Goal: Task Accomplishment & Management: Use online tool/utility

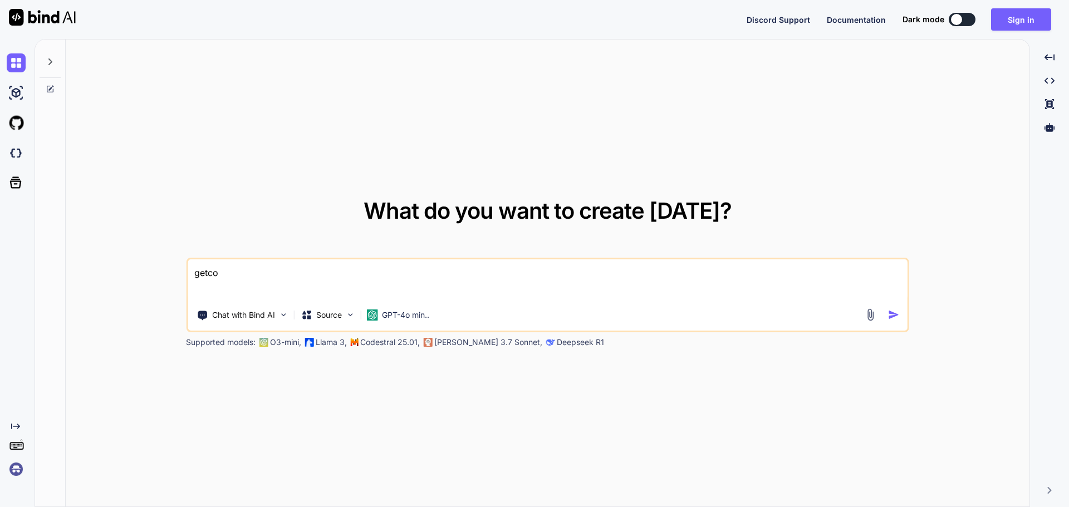
type textarea "x"
type textarea "getco"
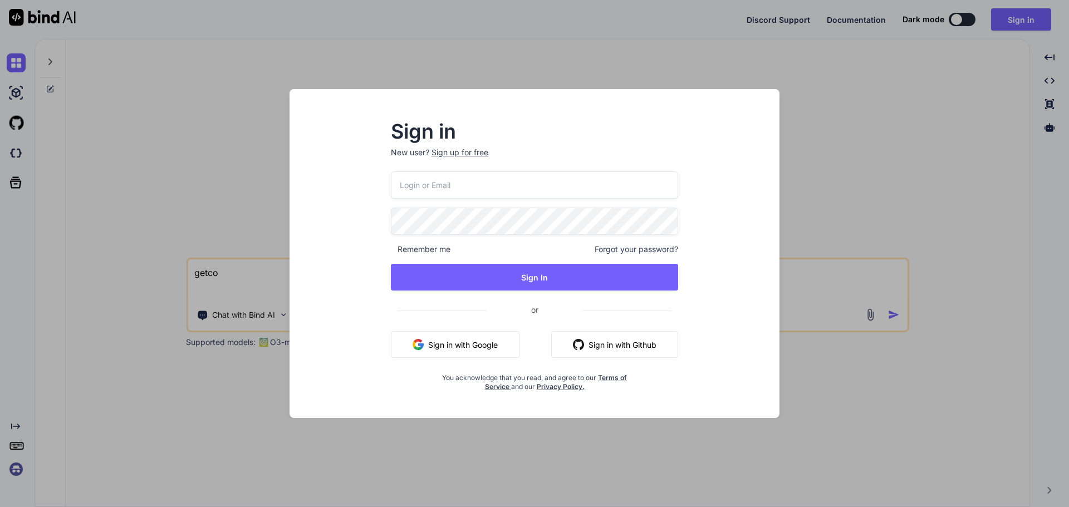
click at [346, 227] on div "Sign in New user? Sign up for free Remember me Forgot your password? Sign In or…" at bounding box center [534, 263] width 472 height 309
type input "[EMAIL_ADDRESS][DOMAIN_NAME]"
click at [391, 264] on button "Sign In" at bounding box center [534, 277] width 287 height 27
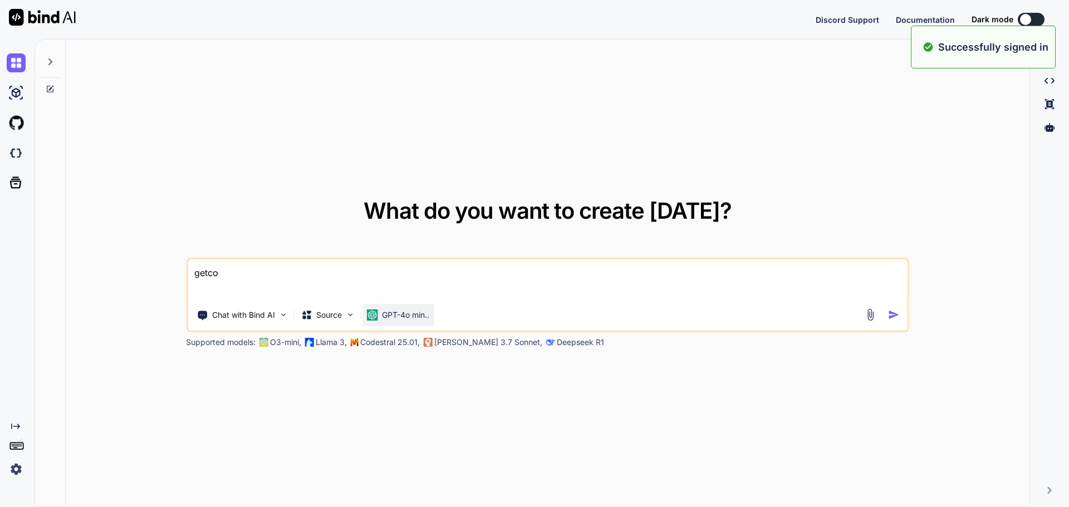
click at [407, 313] on p "GPT-4o min.." at bounding box center [405, 315] width 47 height 11
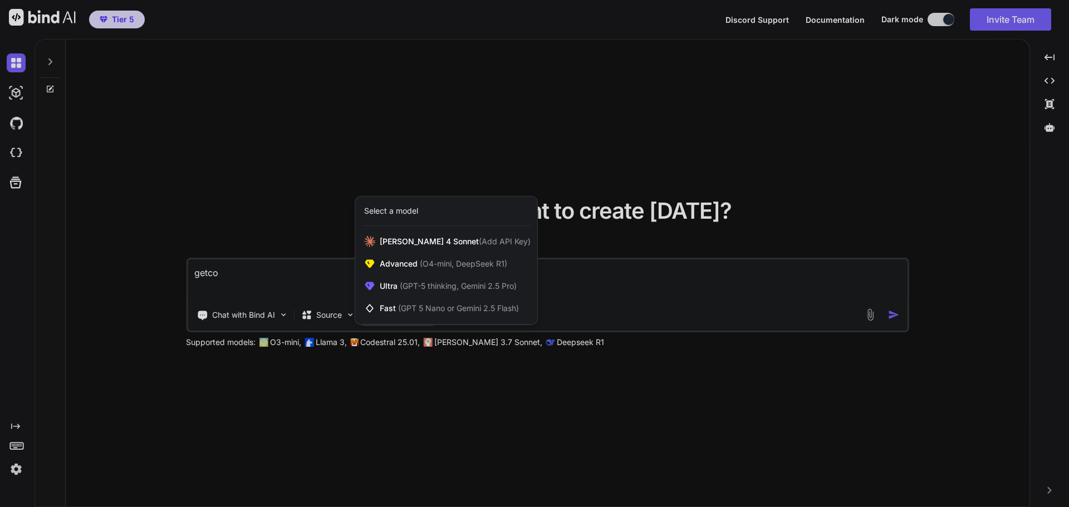
click at [279, 203] on div at bounding box center [534, 253] width 1069 height 507
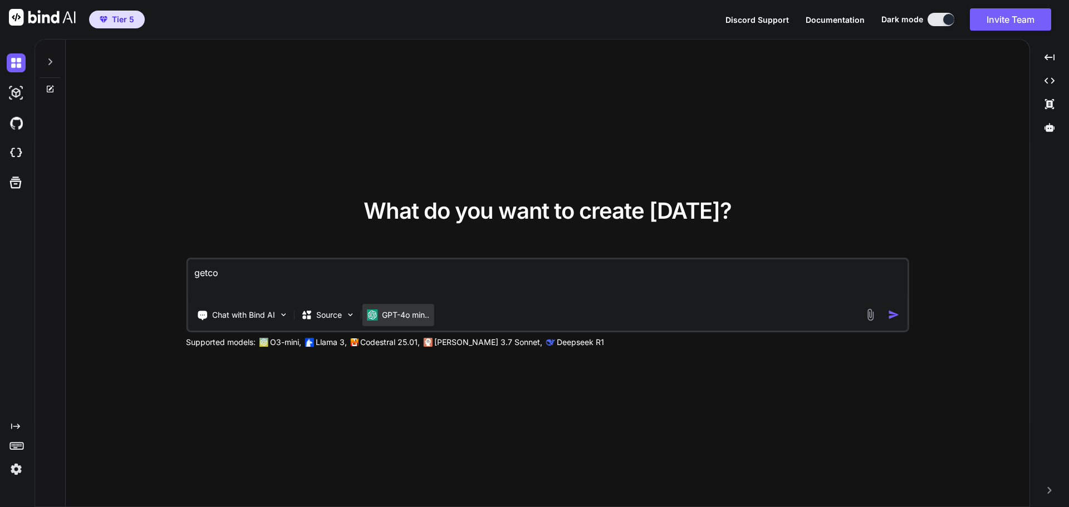
click at [409, 314] on p "GPT-4o min.." at bounding box center [405, 315] width 47 height 11
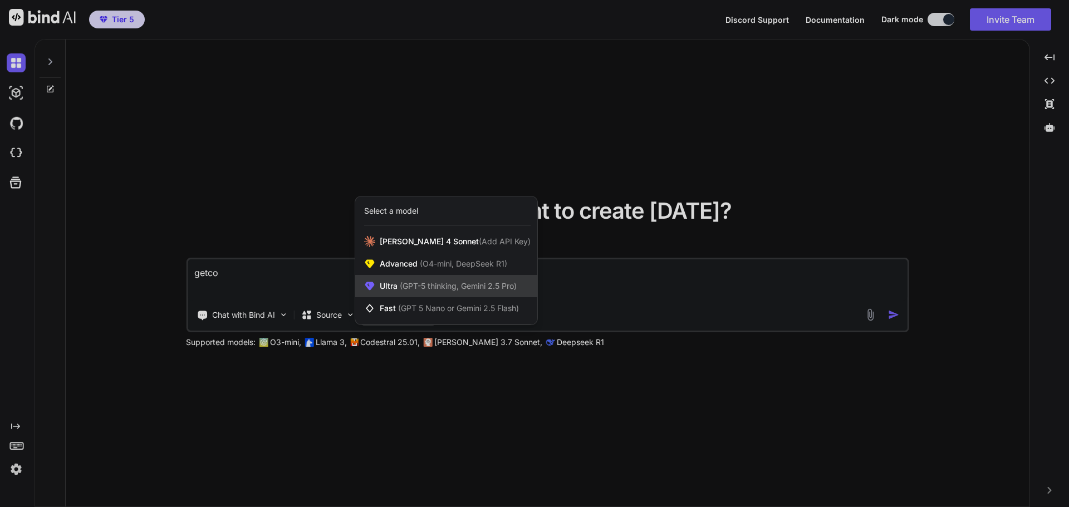
click at [413, 289] on span "(GPT-5 thinking, Gemini 2.5 Pro)" at bounding box center [456, 285] width 119 height 9
type textarea "x"
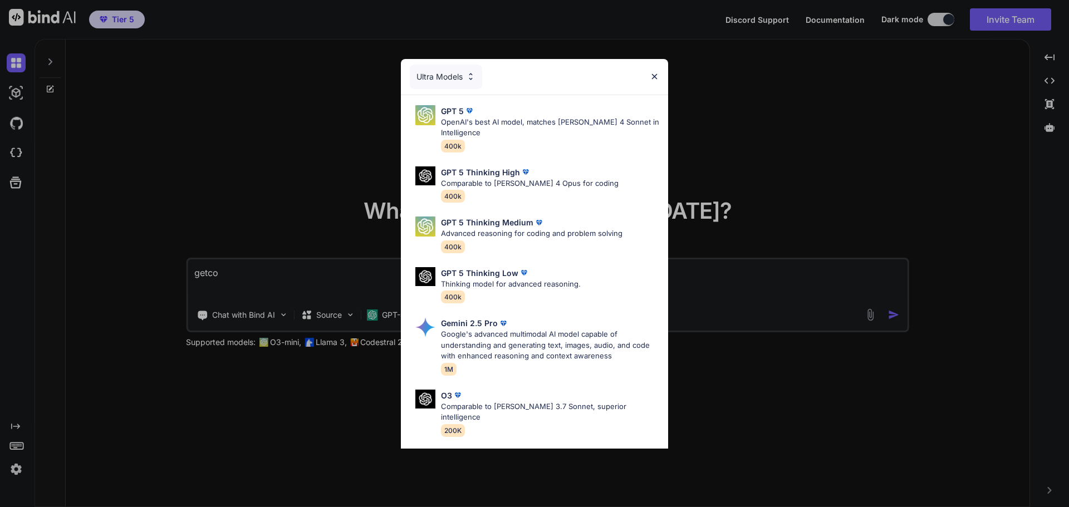
click at [455, 75] on div "Ultra Models" at bounding box center [446, 77] width 72 height 24
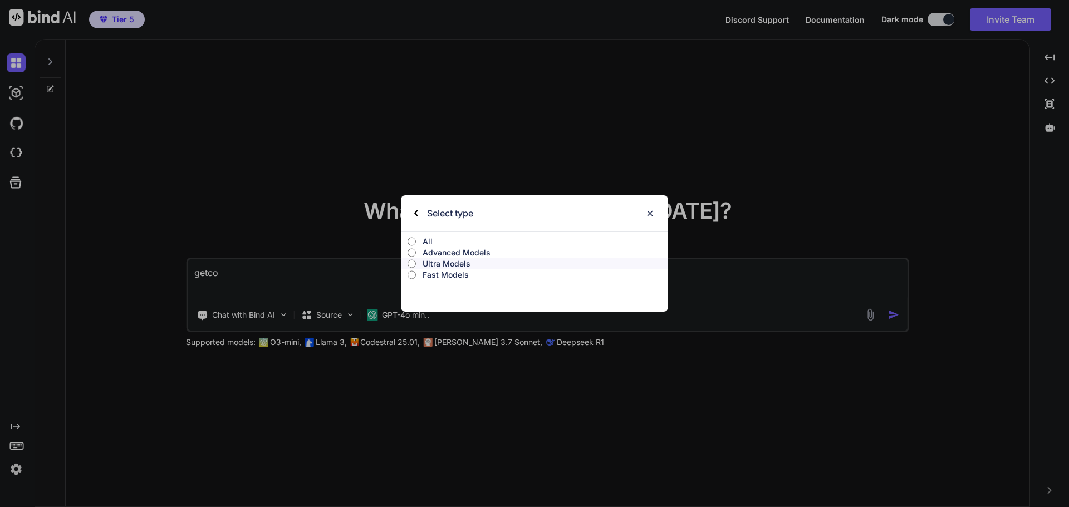
click at [441, 245] on p "All" at bounding box center [546, 241] width 246 height 11
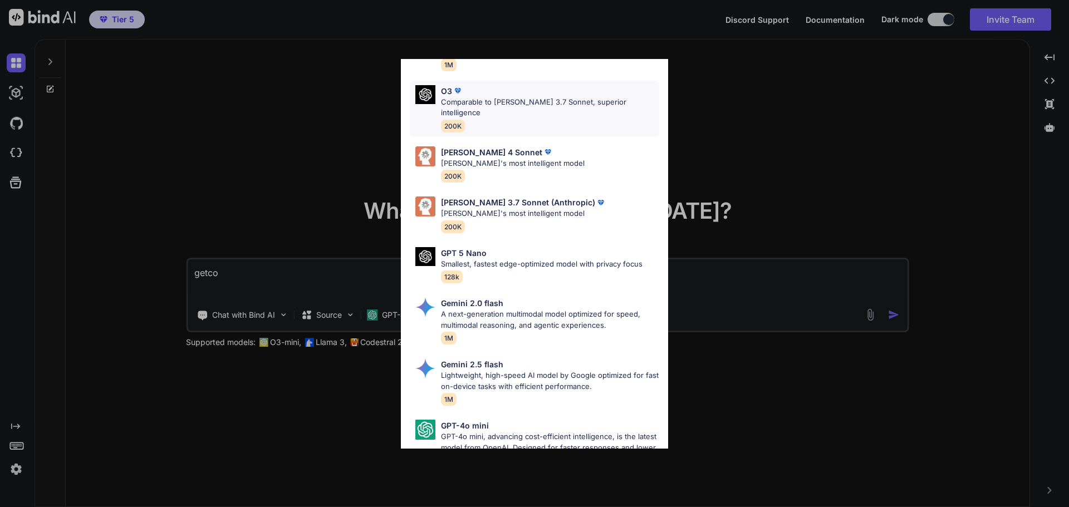
scroll to position [558, 0]
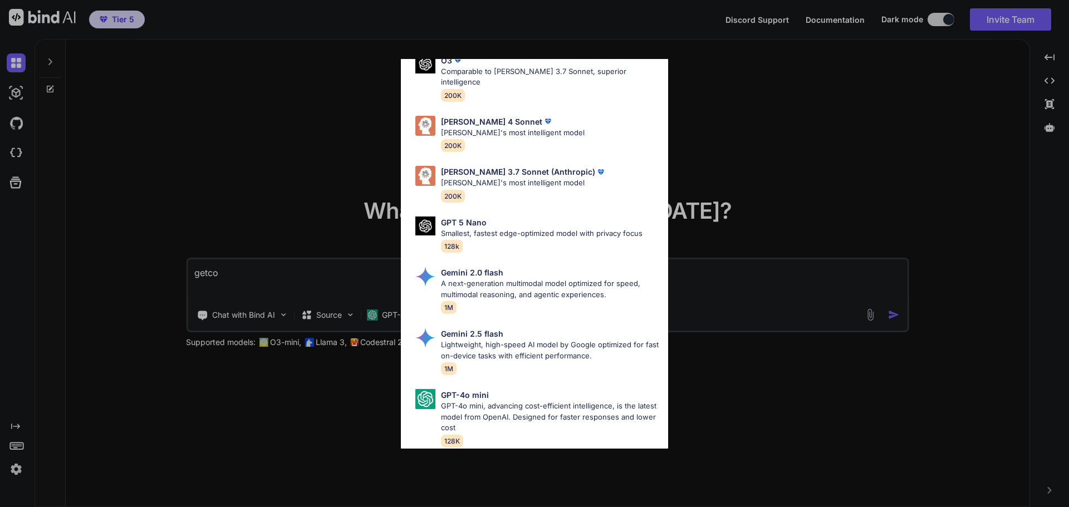
click at [218, 181] on div "All GPT 5 Mini Smaller, fast variant balancing speed and capability for light t…" at bounding box center [534, 253] width 1069 height 507
